Goal: Information Seeking & Learning: Learn about a topic

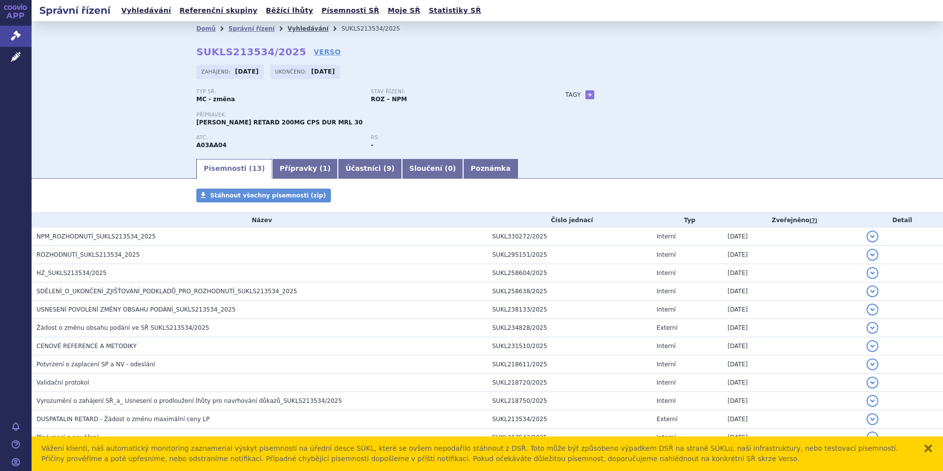
click at [288, 29] on link "Vyhledávání" at bounding box center [308, 28] width 41 height 7
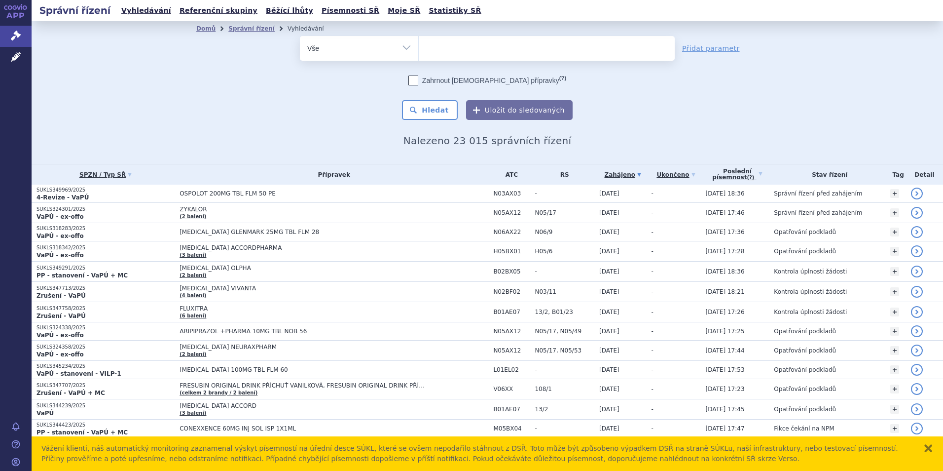
click at [402, 50] on select "Vše Spisová značka Typ SŘ Přípravek/SUKL kód Účastník/Držitel" at bounding box center [359, 47] width 118 height 22
select select "filter-atc-group"
click at [300, 36] on select "Vše Spisová značka Typ SŘ Přípravek/SUKL kód Účastník/Držitel" at bounding box center [359, 47] width 118 height 22
click at [426, 54] on li at bounding box center [428, 47] width 5 height 14
click at [419, 54] on select at bounding box center [418, 48] width 0 height 25
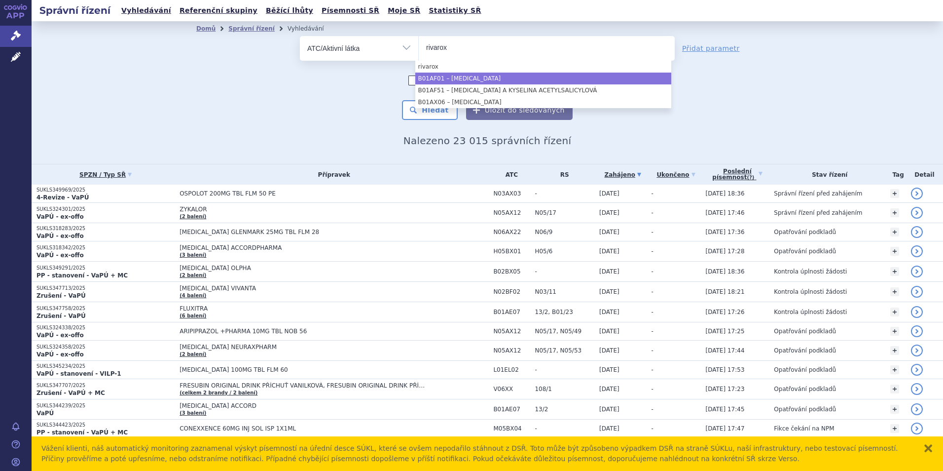
type input "rivarox"
select select "B01AF01"
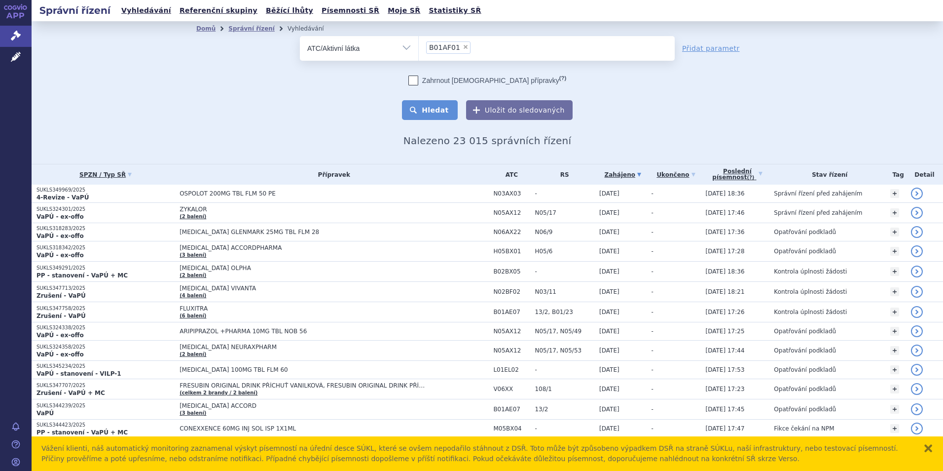
click at [442, 109] on button "Hledat" at bounding box center [430, 110] width 56 height 20
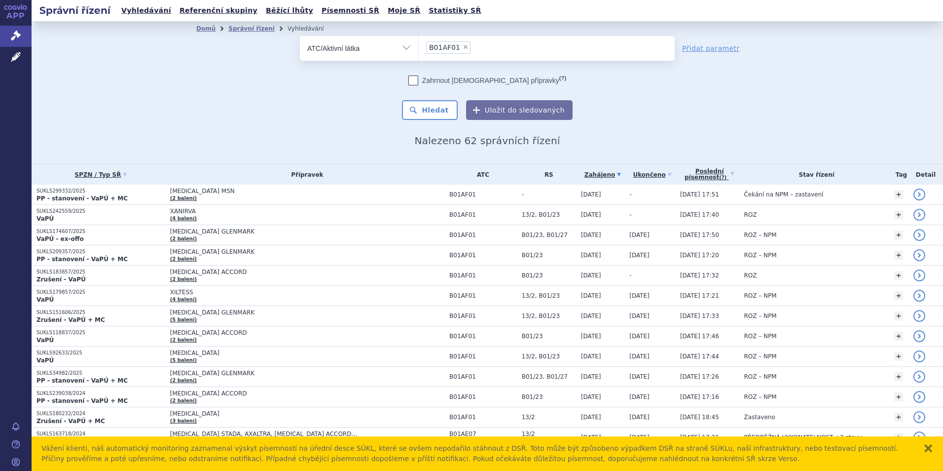
click at [488, 57] on ul "× B01AF01" at bounding box center [547, 47] width 256 height 22
click at [419, 57] on select "B01AF01" at bounding box center [418, 48] width 0 height 25
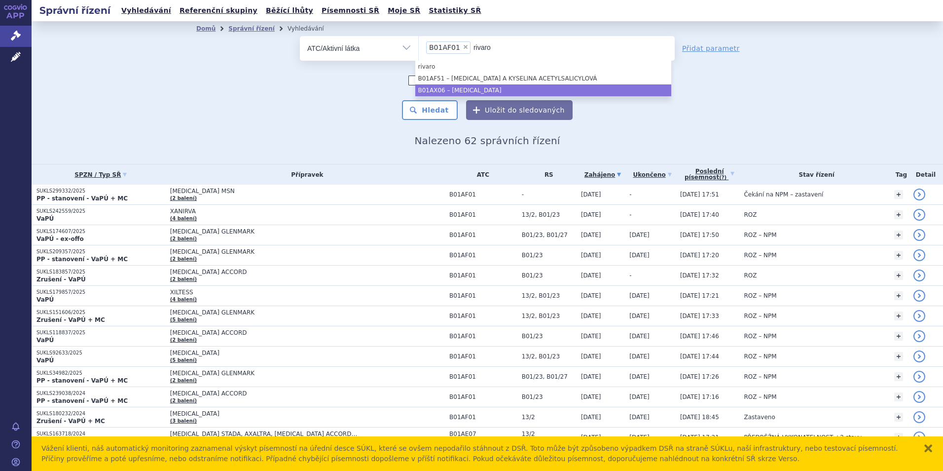
type input "rivaro"
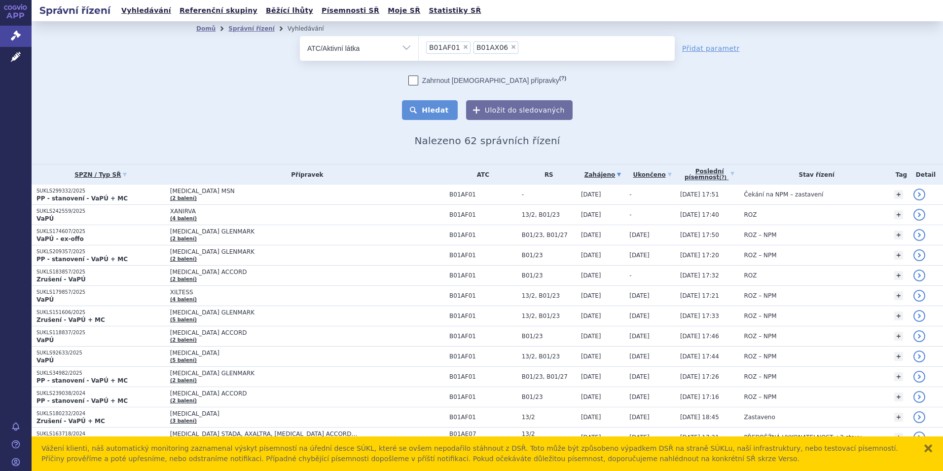
click at [434, 111] on button "Hledat" at bounding box center [430, 110] width 56 height 20
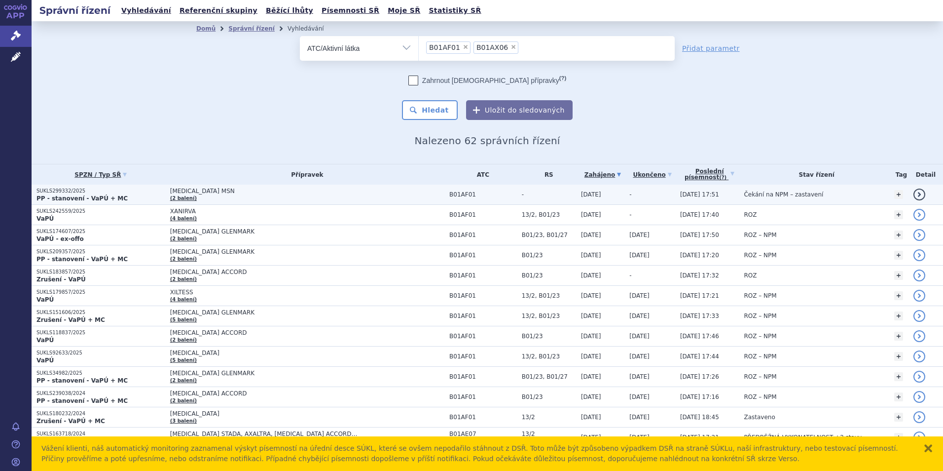
click at [59, 192] on p "SUKLS299332/2025" at bounding box center [101, 190] width 129 height 7
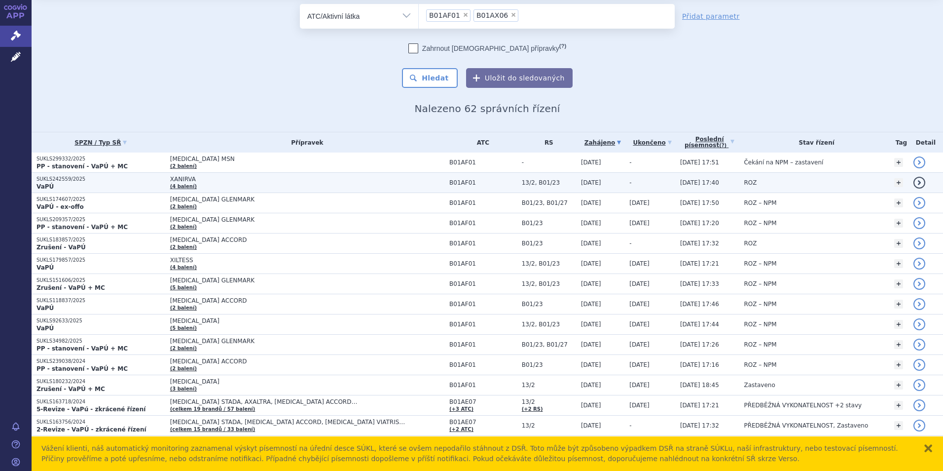
scroll to position [49, 0]
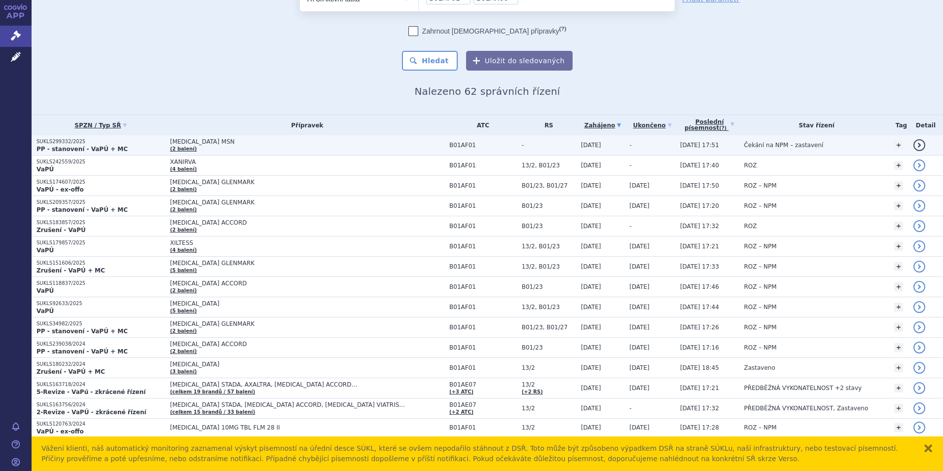
click at [68, 142] on p "SUKLS299332/2025" at bounding box center [101, 141] width 129 height 7
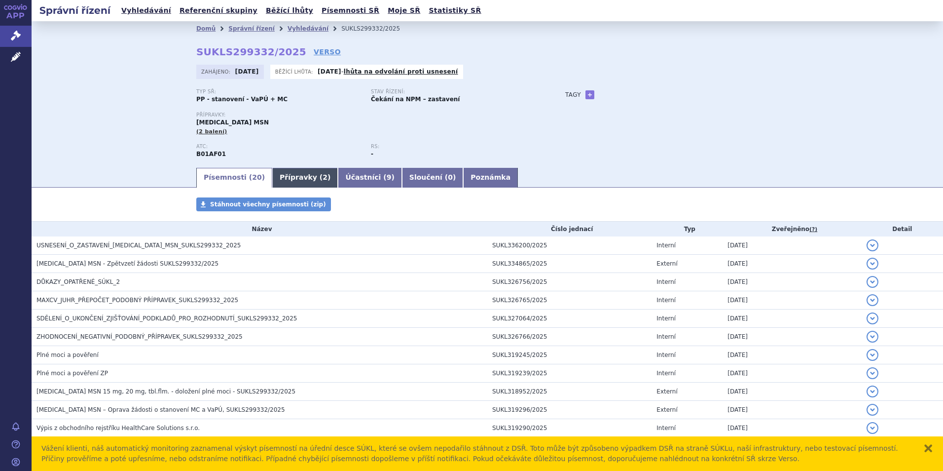
click at [283, 182] on link "Přípravky ( 2 )" at bounding box center [305, 178] width 66 height 20
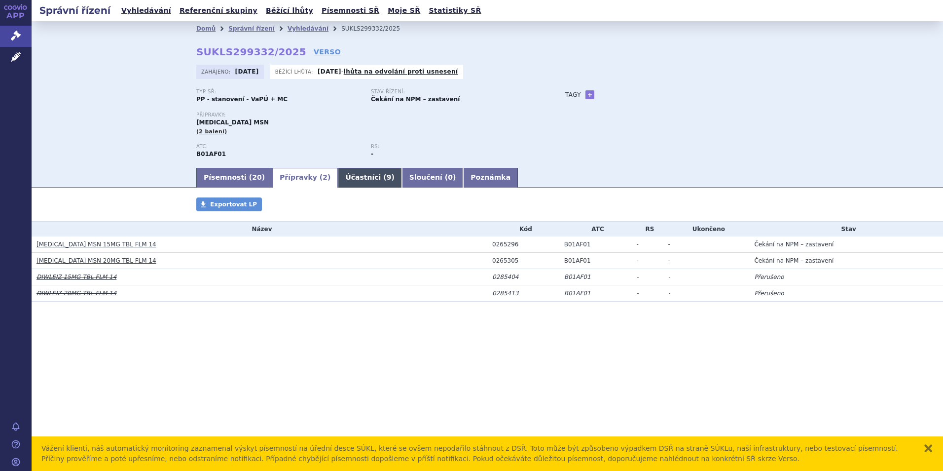
click at [340, 177] on link "Účastníci ( 9 )" at bounding box center [370, 178] width 64 height 20
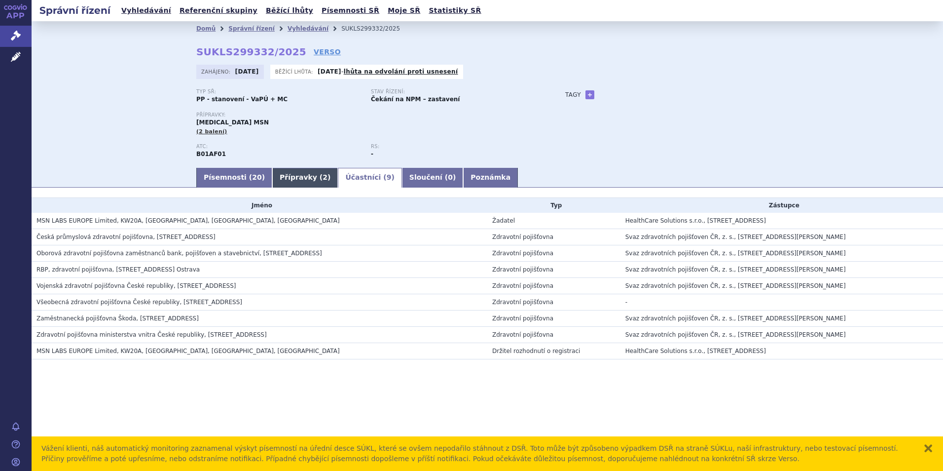
click at [277, 179] on link "Přípravky ( 2 )" at bounding box center [305, 178] width 66 height 20
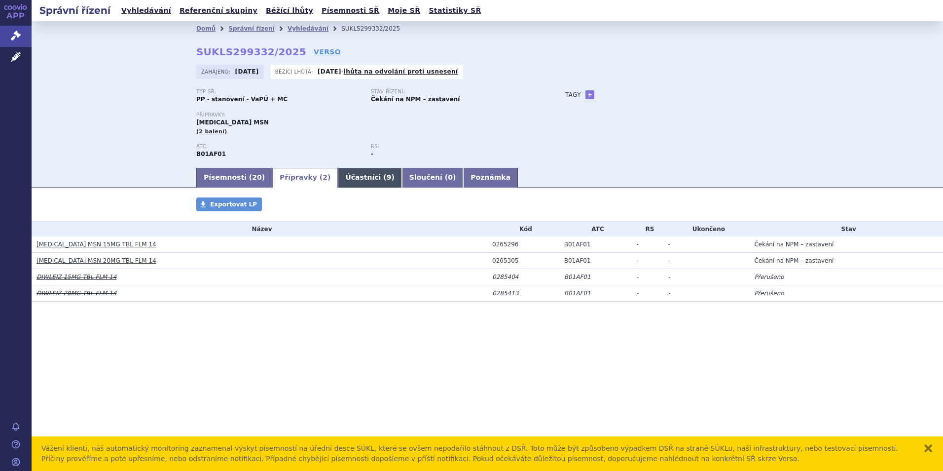
click at [339, 180] on link "Účastníci ( 9 )" at bounding box center [370, 178] width 64 height 20
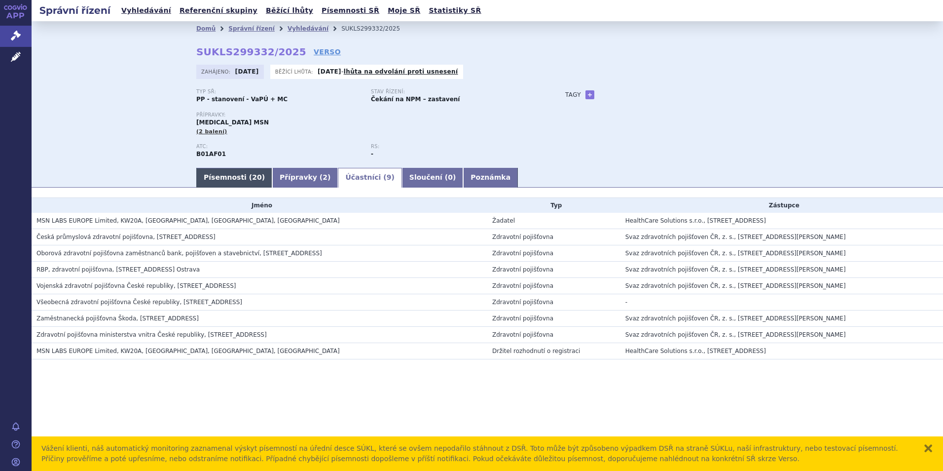
click at [223, 179] on link "Písemnosti ( 20 )" at bounding box center [234, 178] width 76 height 20
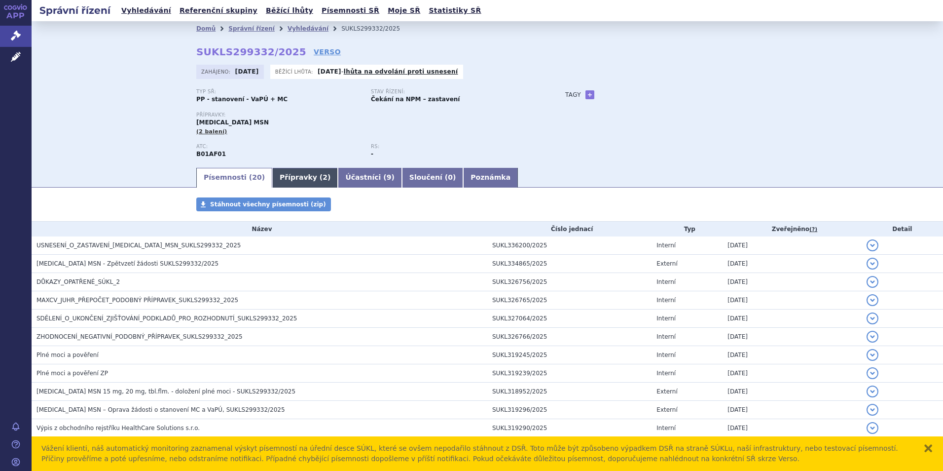
click at [275, 173] on link "Přípravky ( 2 )" at bounding box center [305, 178] width 66 height 20
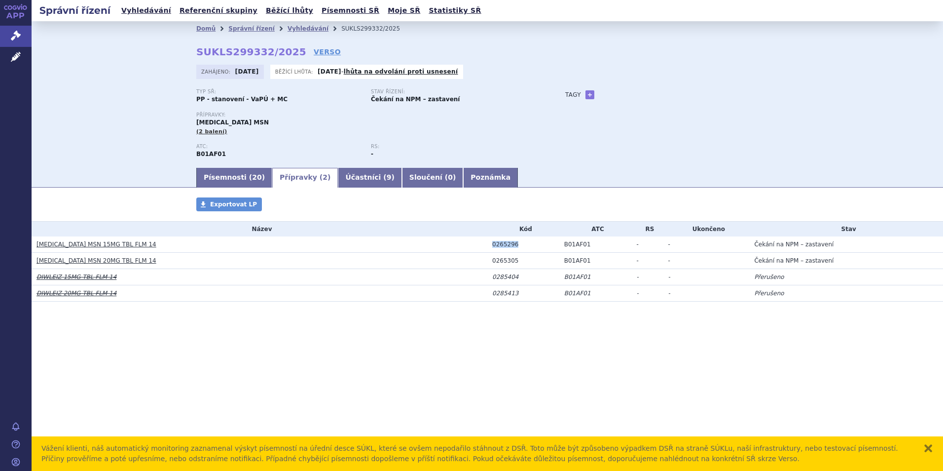
drag, startPoint x: 489, startPoint y: 248, endPoint x: 514, endPoint y: 249, distance: 25.2
click at [514, 249] on td "0265296" at bounding box center [523, 244] width 72 height 16
copy div "0265296"
drag, startPoint x: 514, startPoint y: 259, endPoint x: 480, endPoint y: 261, distance: 34.1
click at [480, 261] on tr "RIVAROXABAN MSN 20MG TBL FLM 14 0265305 B01AF01 - - Čekání na NPM – zastavení" at bounding box center [488, 261] width 912 height 16
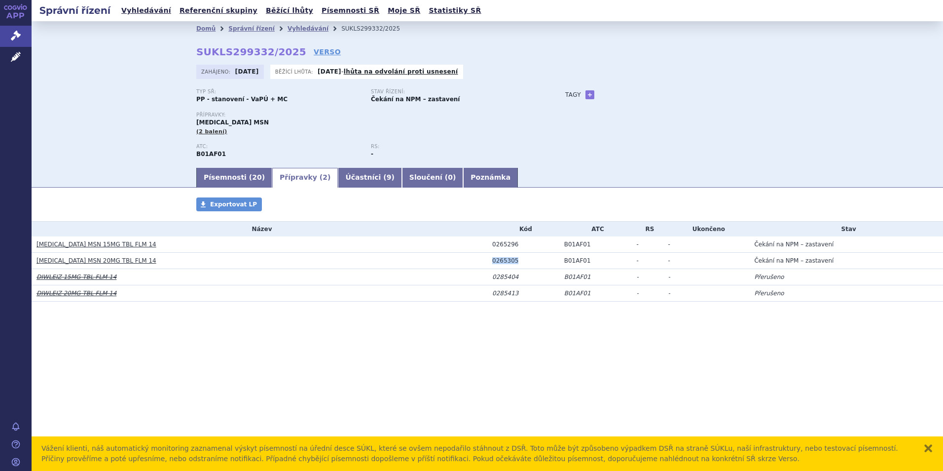
copy tr "0265305"
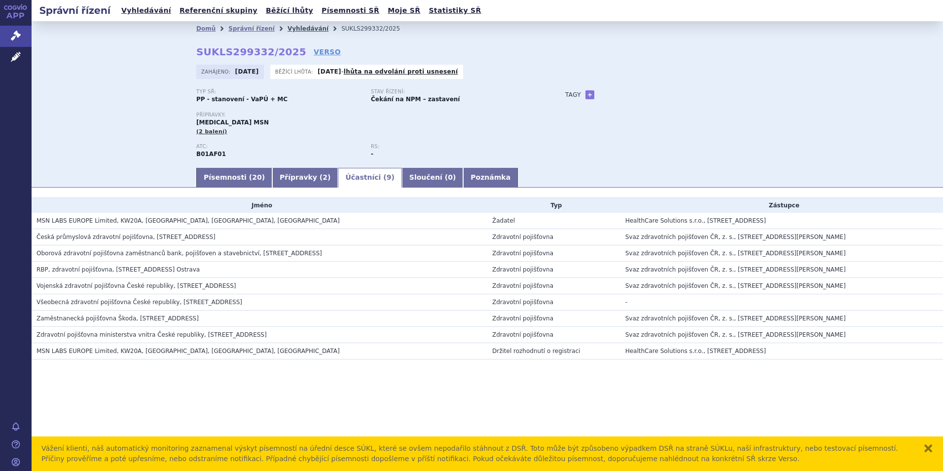
click at [302, 31] on link "Vyhledávání" at bounding box center [308, 28] width 41 height 7
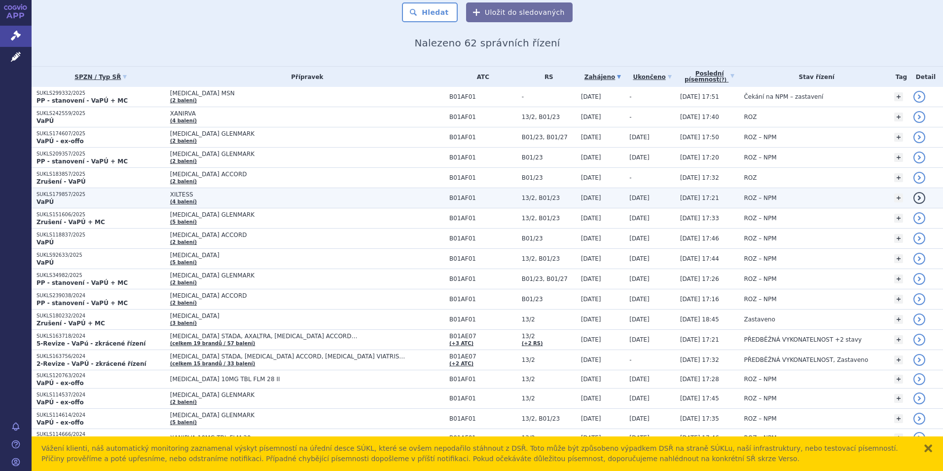
scroll to position [49, 0]
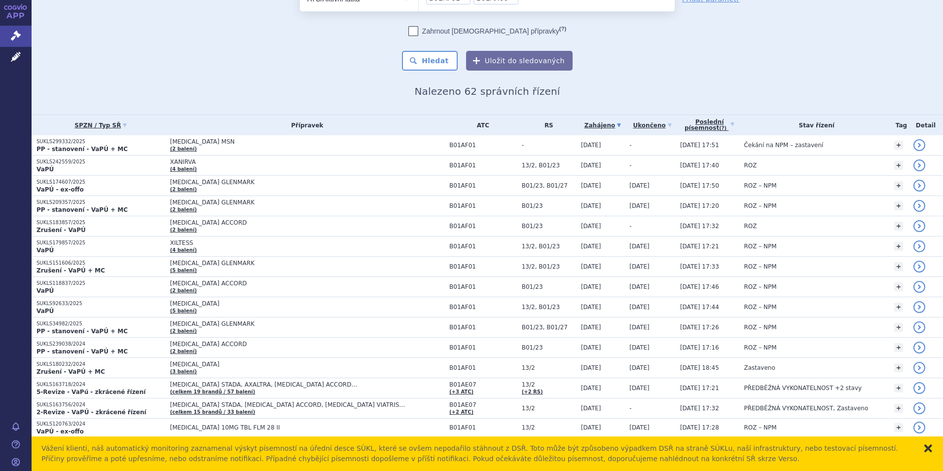
click at [931, 449] on button "zavřít" at bounding box center [929, 448] width 10 height 10
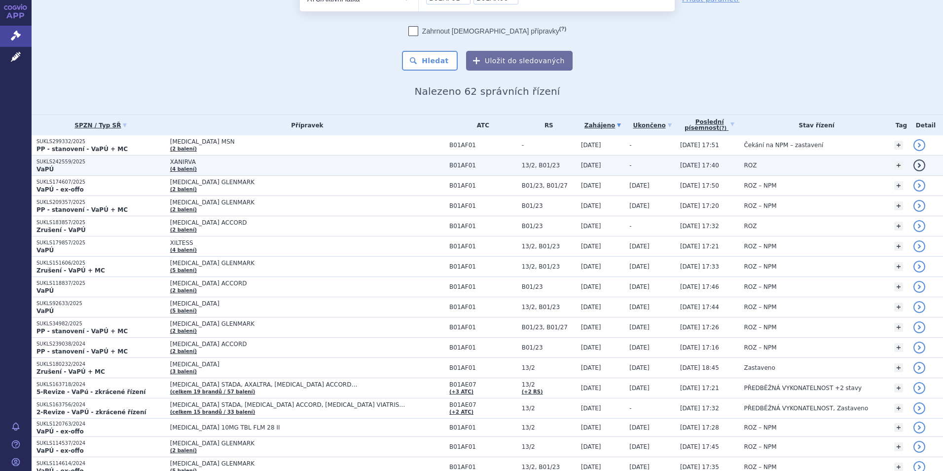
click at [64, 162] on p "SUKLS242559/2025" at bounding box center [101, 161] width 129 height 7
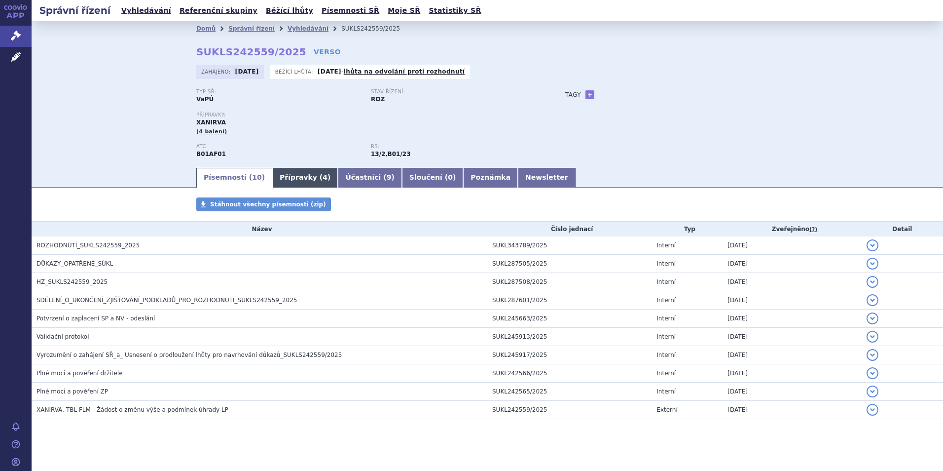
click at [291, 178] on link "Přípravky ( 4 )" at bounding box center [305, 178] width 66 height 20
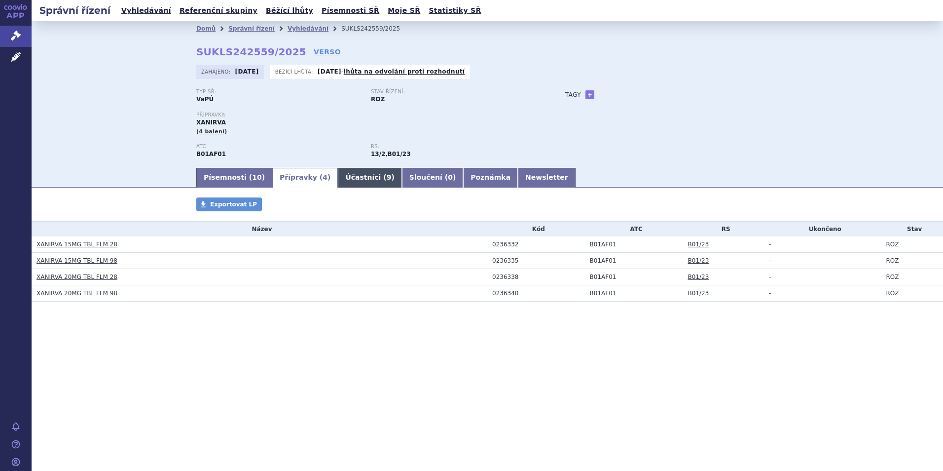
click at [357, 176] on link "Účastníci ( 9 )" at bounding box center [370, 178] width 64 height 20
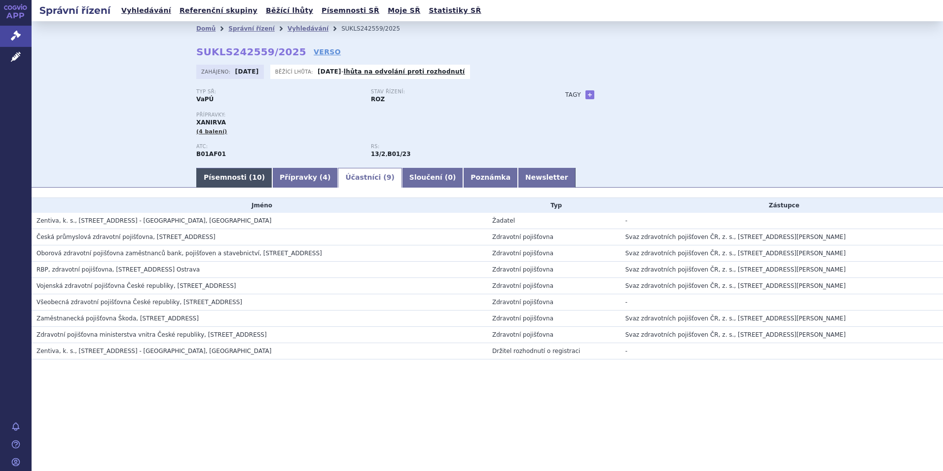
click at [231, 181] on link "Písemnosti ( 10 )" at bounding box center [234, 178] width 76 height 20
